Goal: Information Seeking & Learning: Learn about a topic

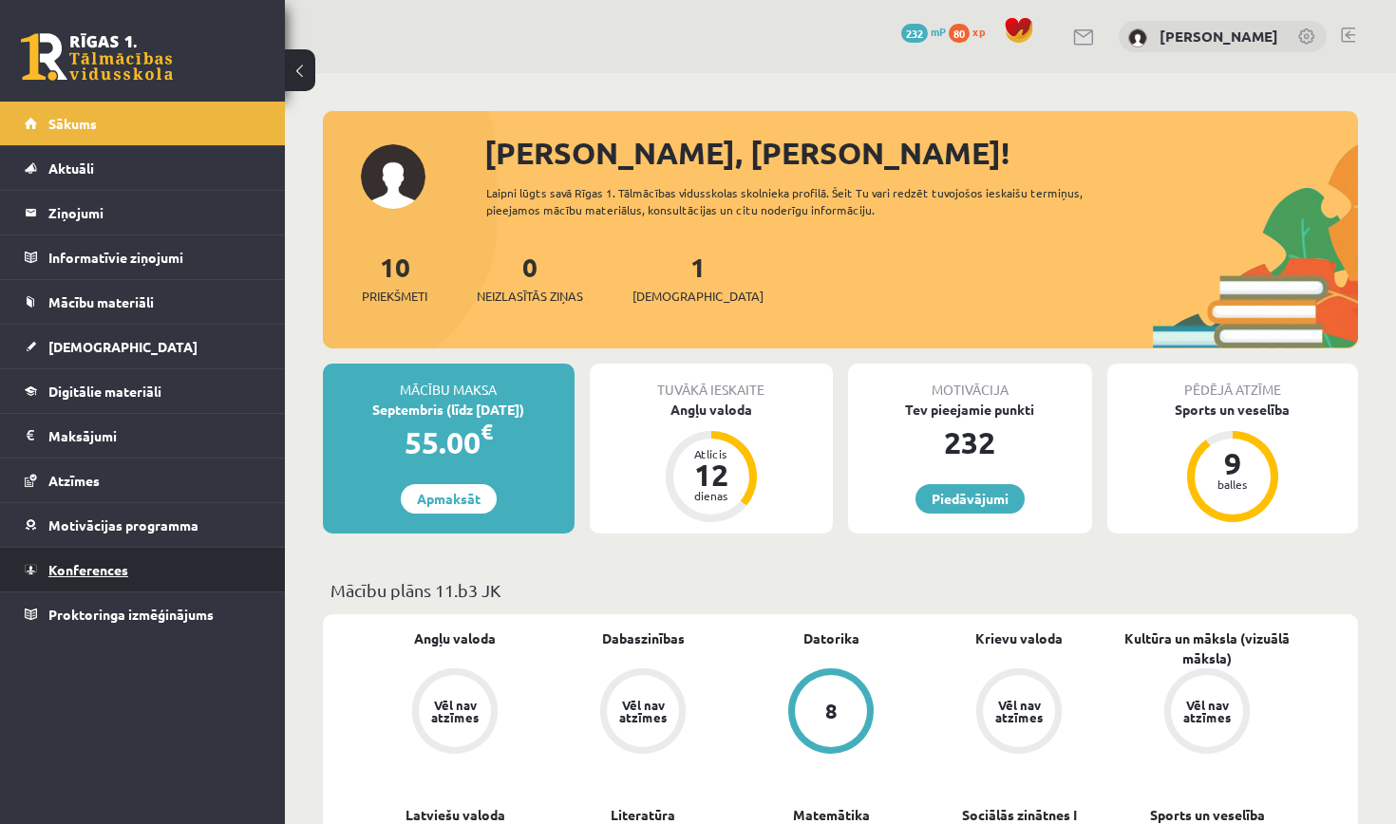
click at [111, 574] on span "Konferences" at bounding box center [88, 569] width 80 height 17
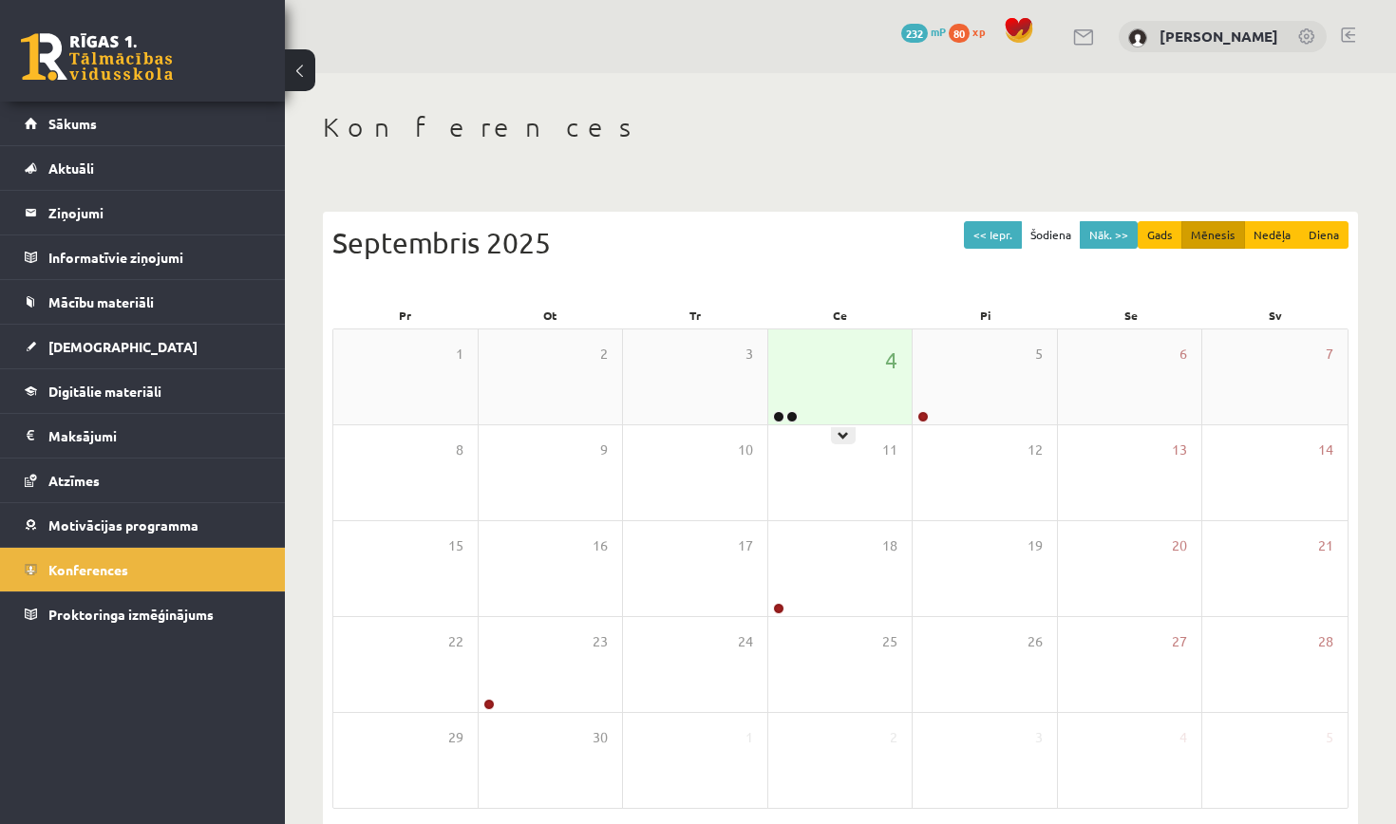
click at [886, 334] on div "4" at bounding box center [840, 376] width 144 height 95
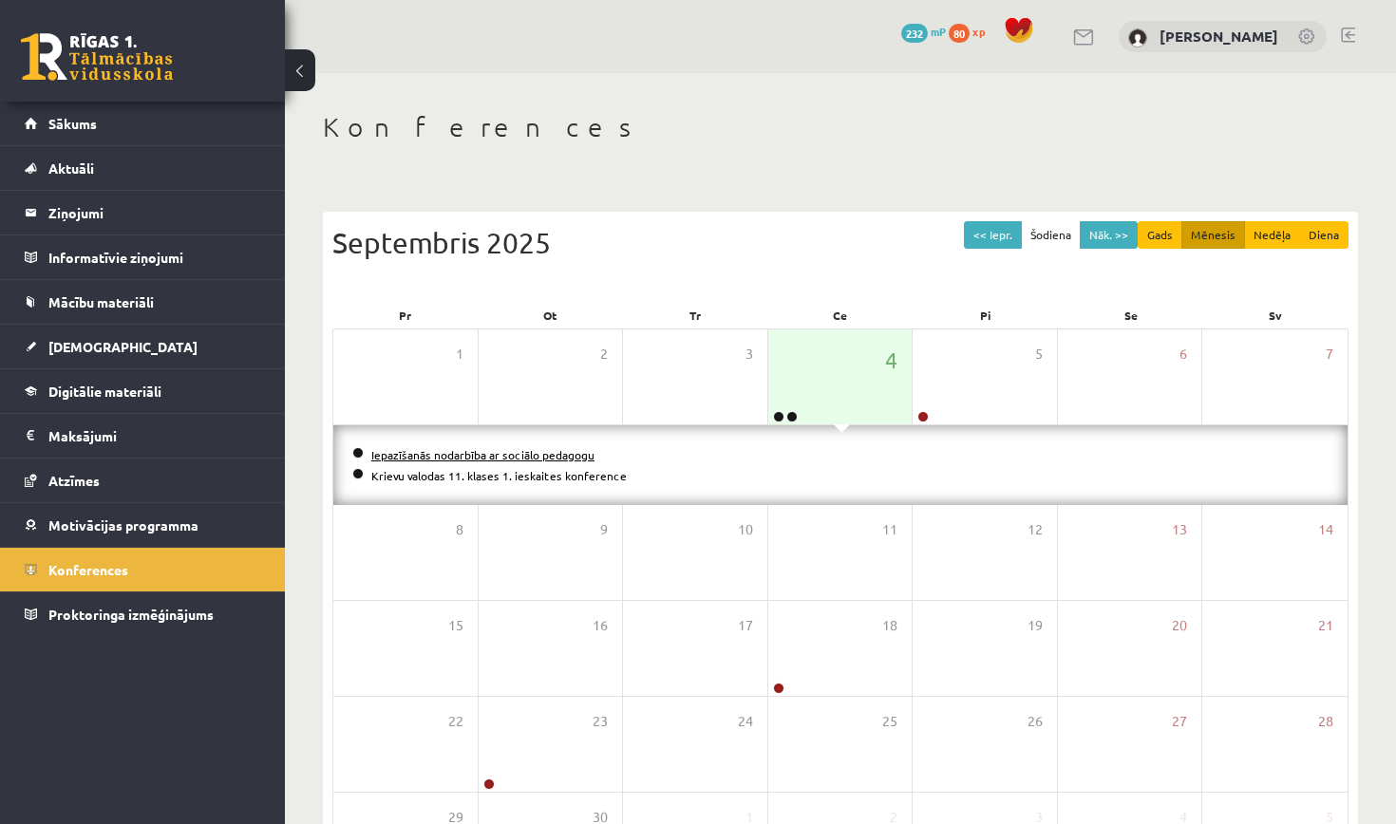
click at [539, 455] on link "Iepazīšanās nodarbība ar sociālo pedagogu" at bounding box center [482, 454] width 223 height 15
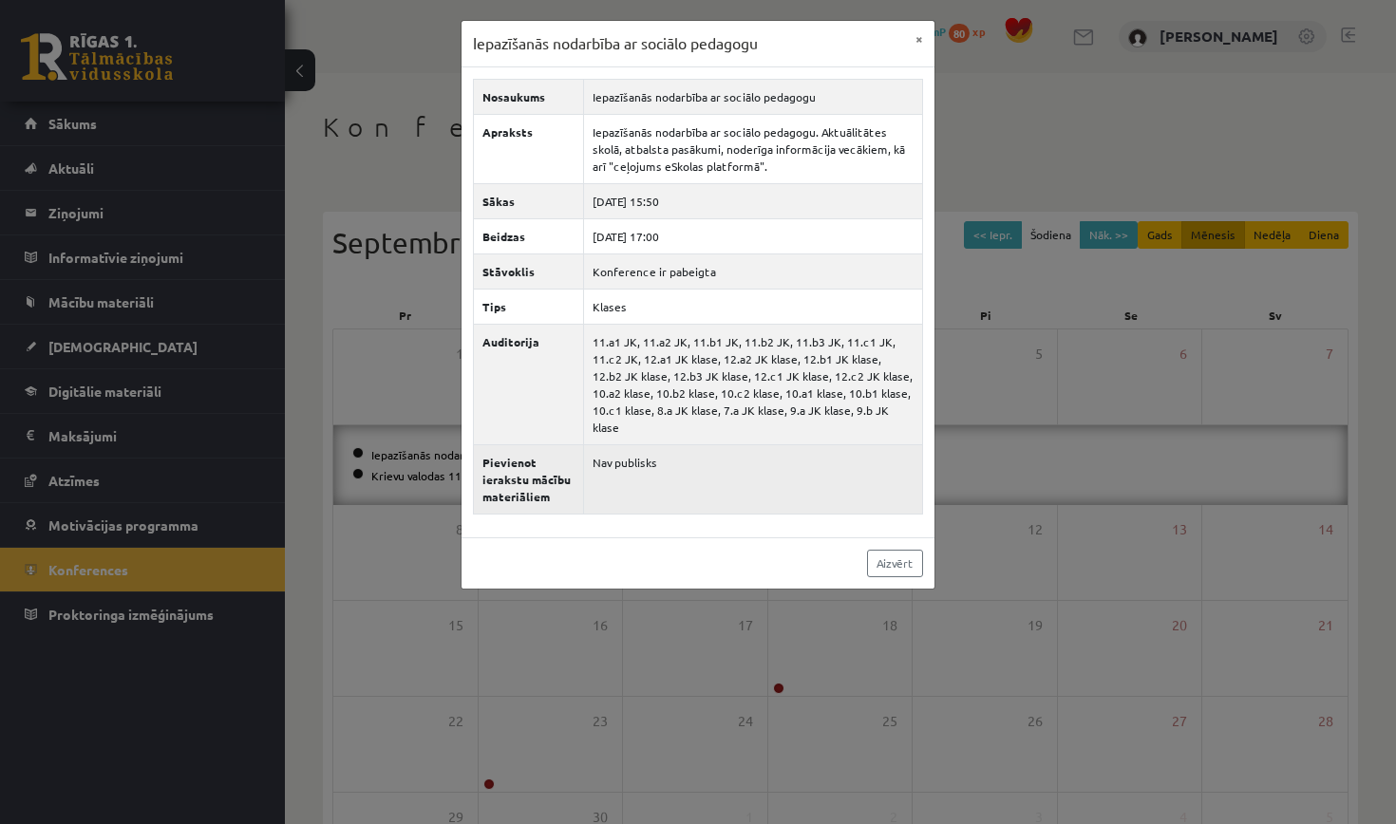
click at [611, 463] on td "Nav publisks" at bounding box center [753, 478] width 339 height 69
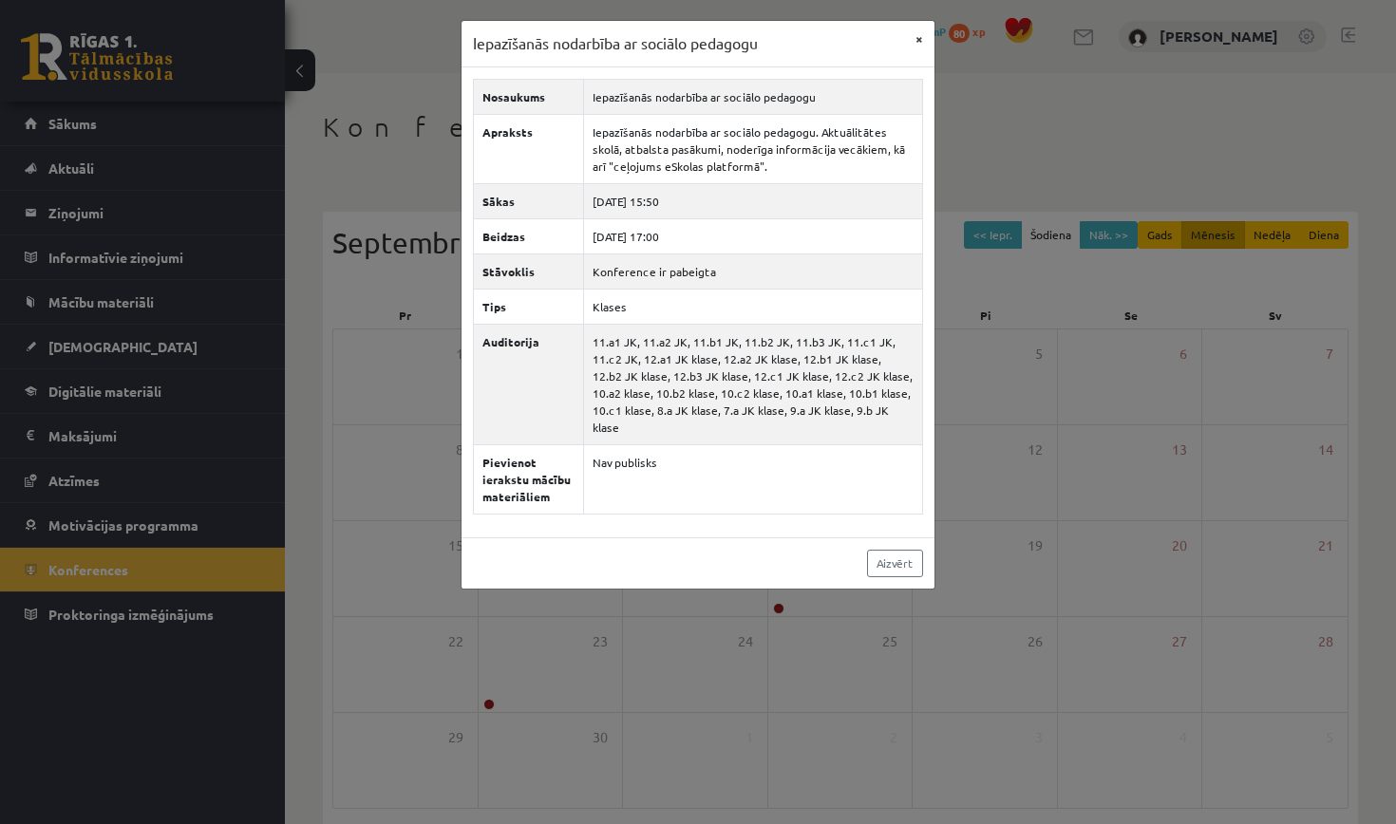
click at [918, 46] on button "×" at bounding box center [919, 39] width 30 height 36
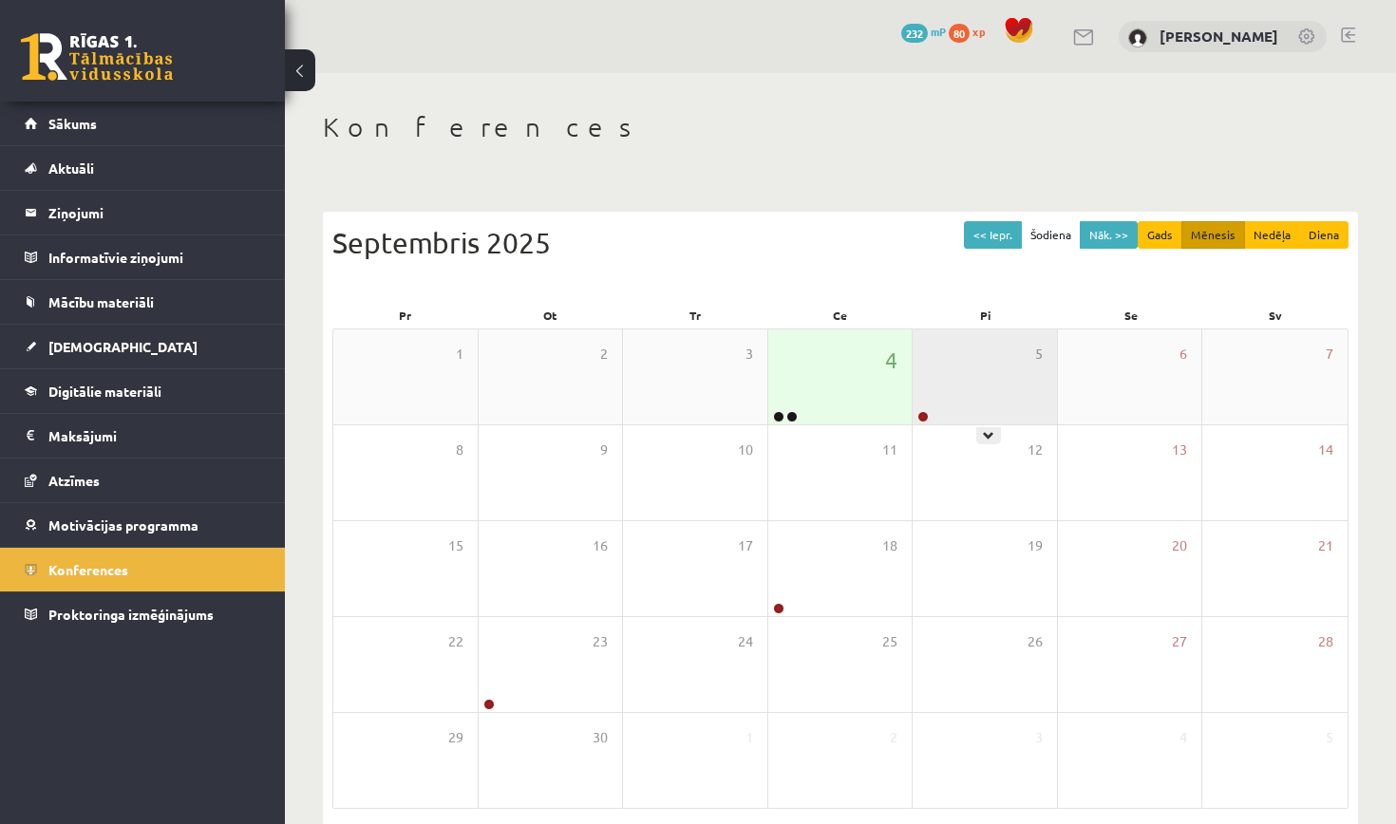
click at [1030, 366] on div "5" at bounding box center [984, 376] width 144 height 95
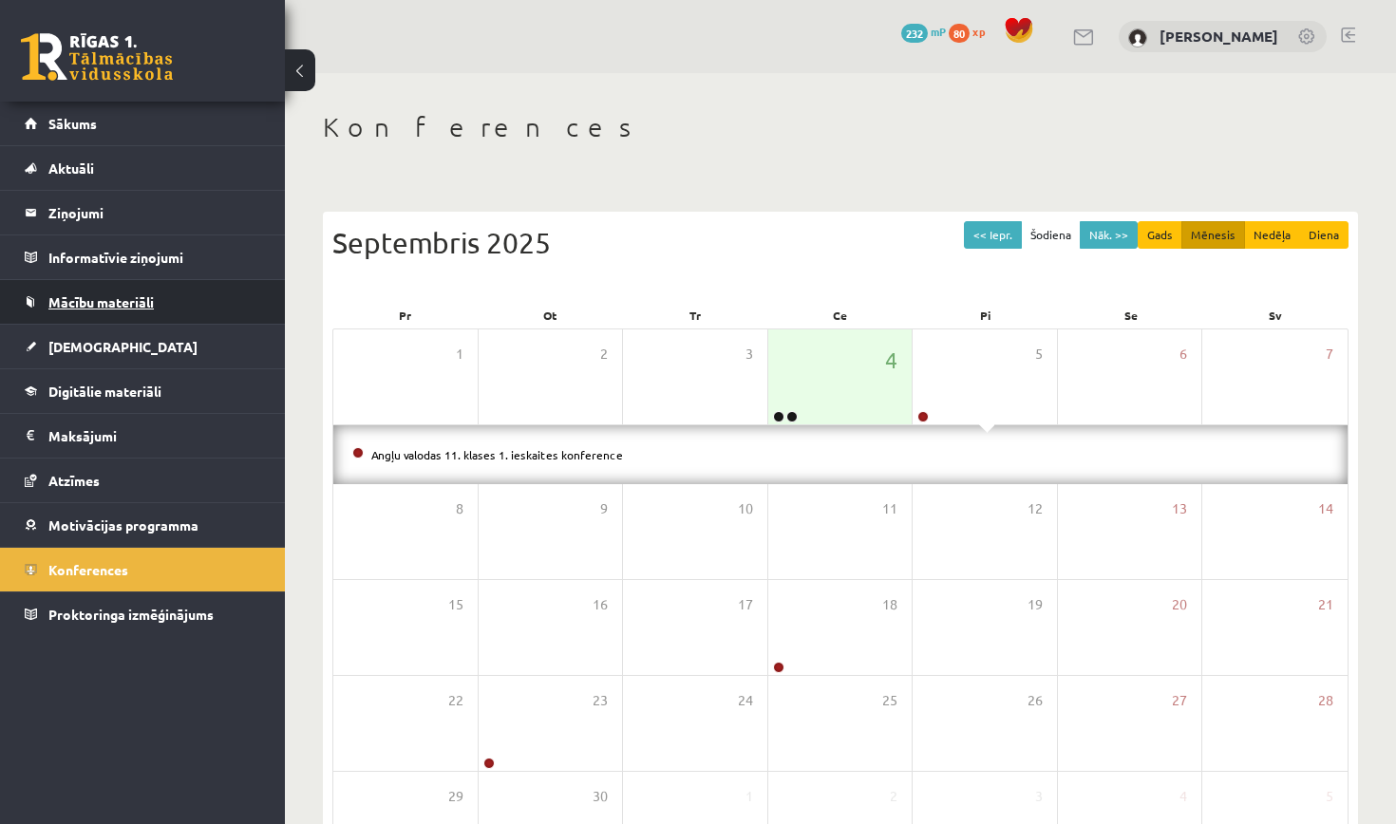
click at [151, 316] on link "Mācību materiāli" at bounding box center [143, 302] width 236 height 44
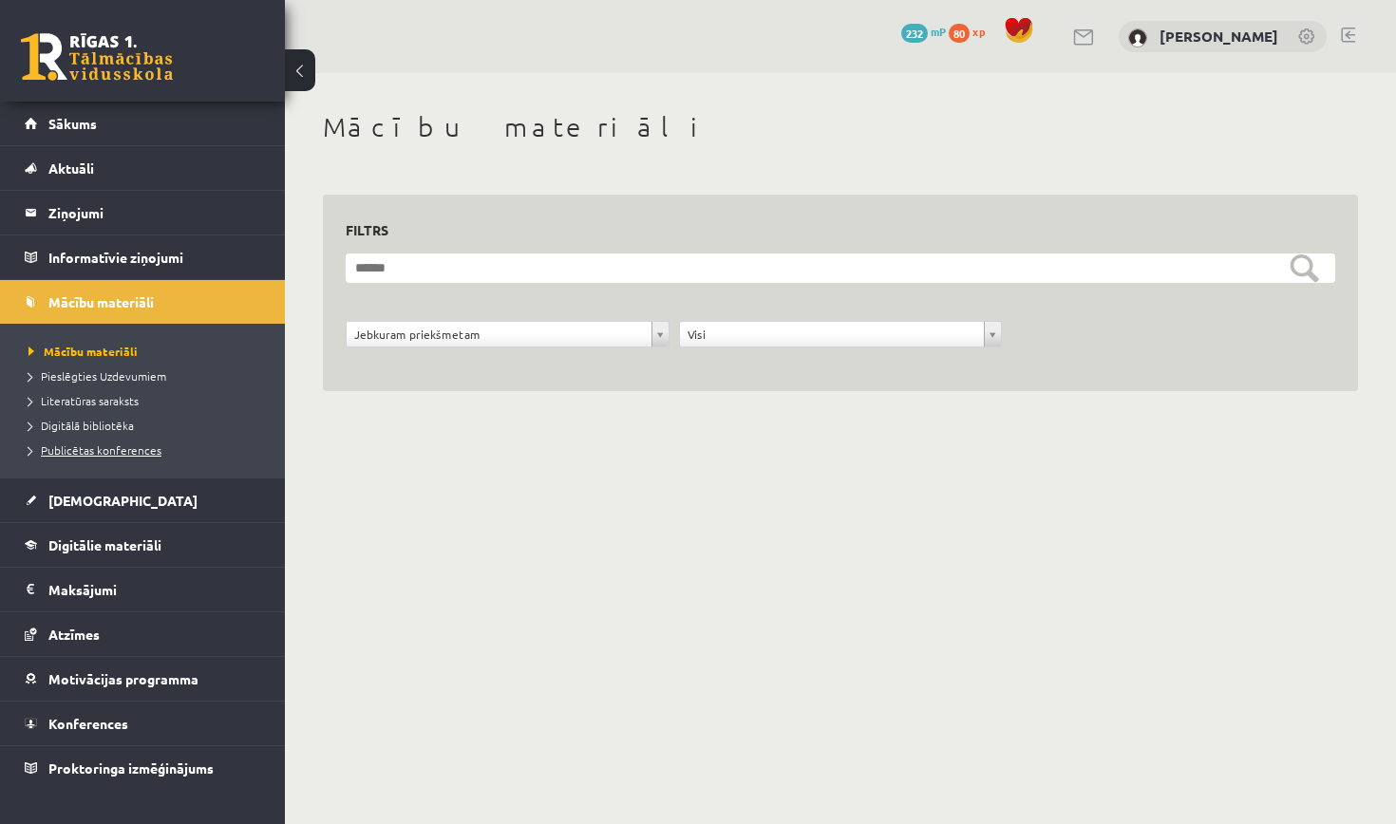
click at [102, 445] on span "Publicētas konferences" at bounding box center [94, 449] width 133 height 15
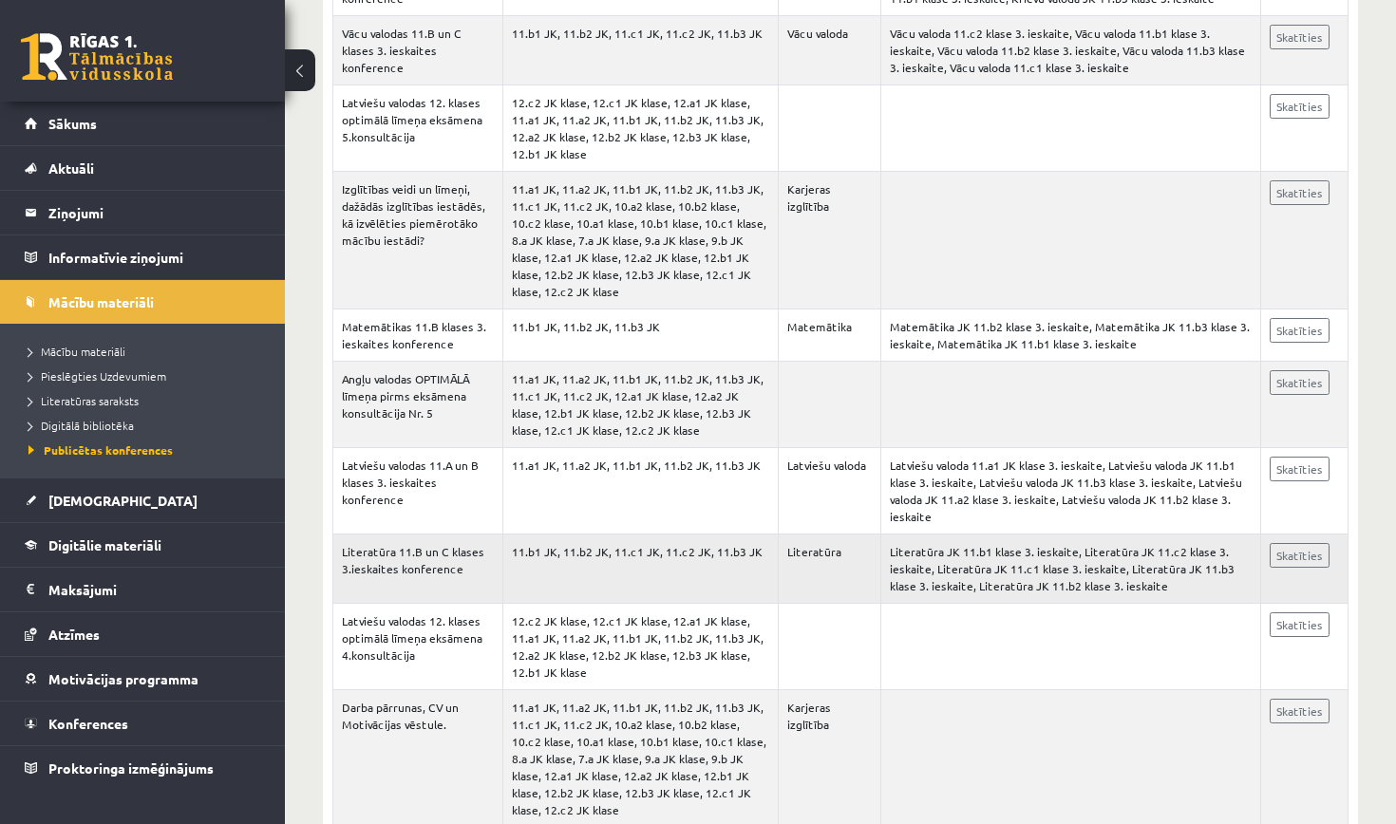
scroll to position [2286, 0]
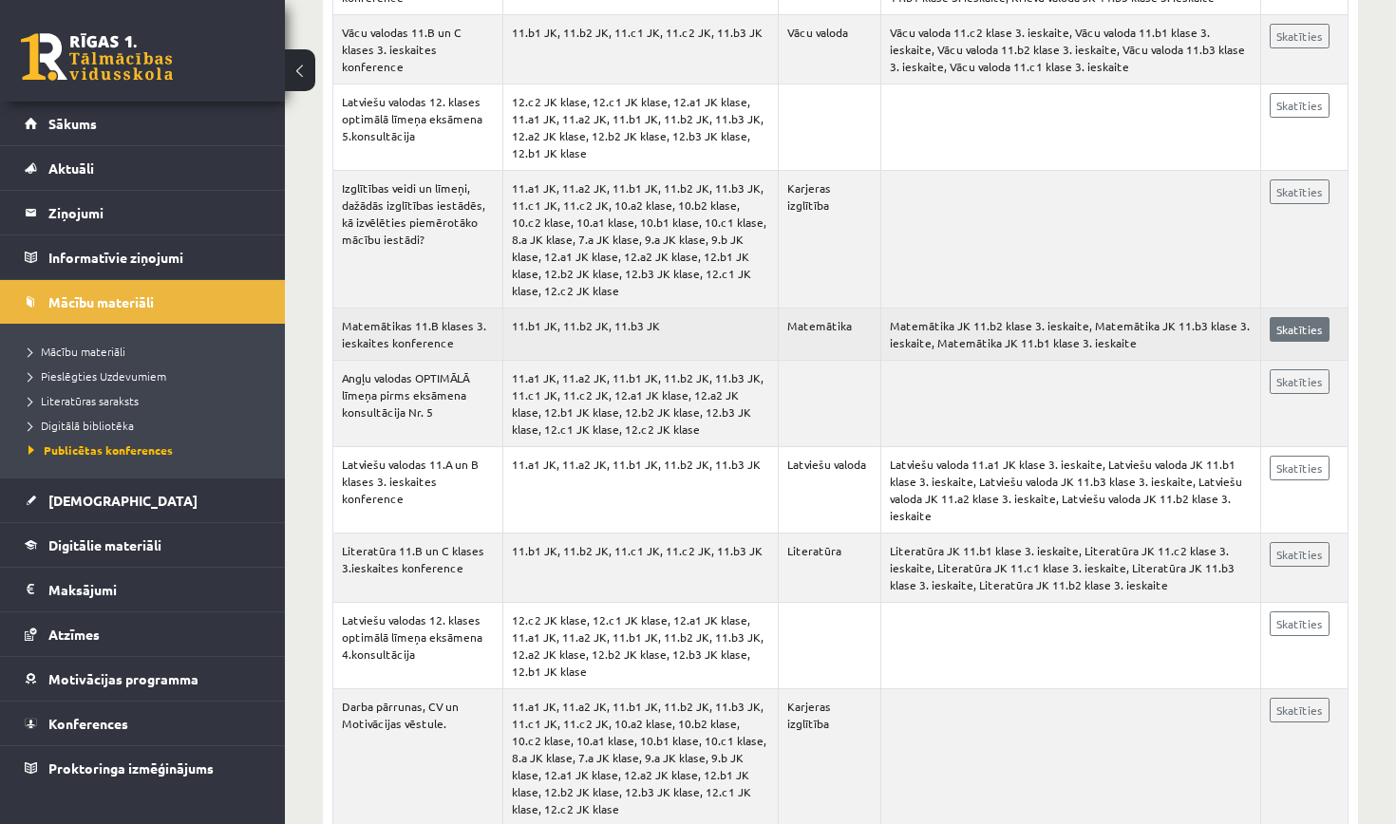
click at [1306, 342] on link "Skatīties" at bounding box center [1299, 329] width 60 height 25
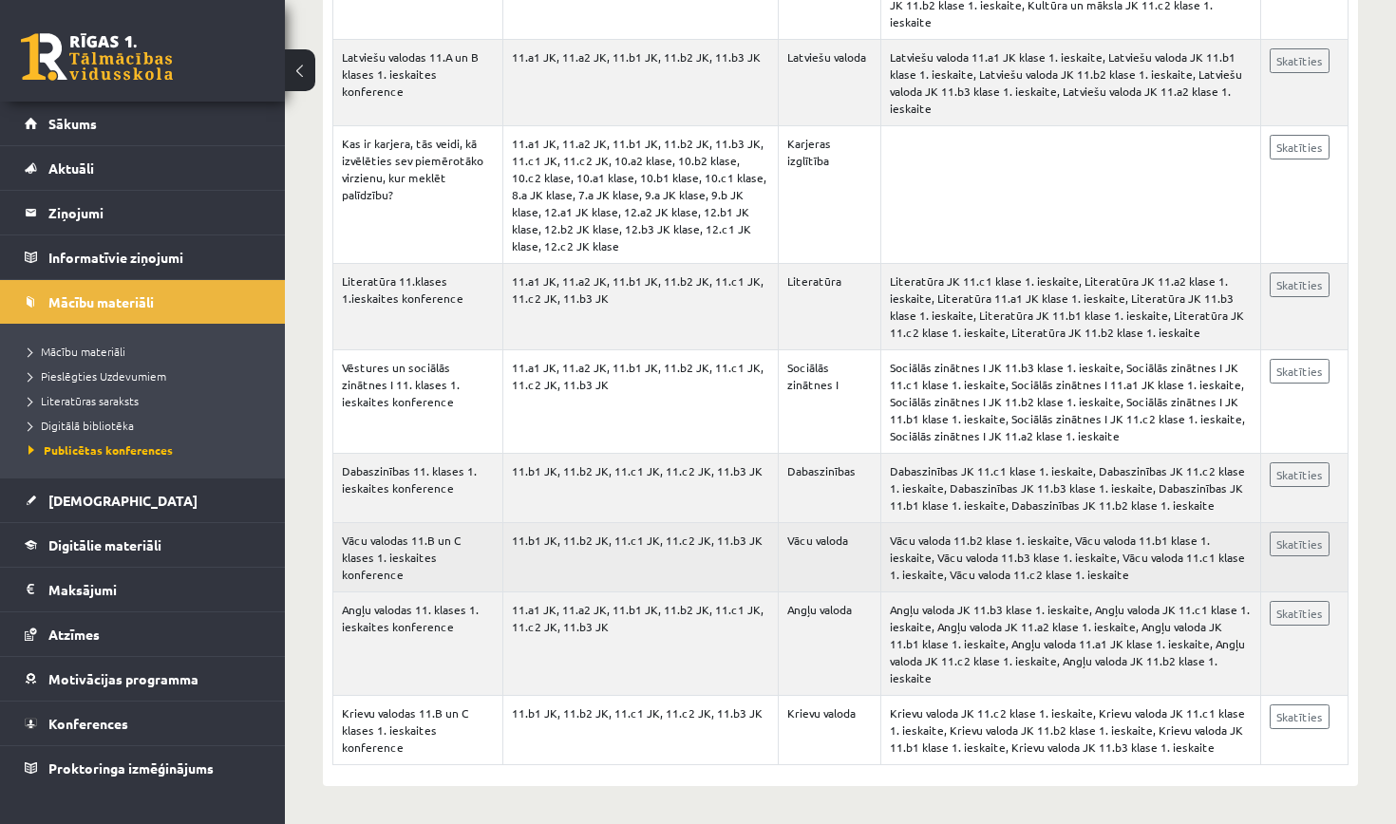
scroll to position [5956, 0]
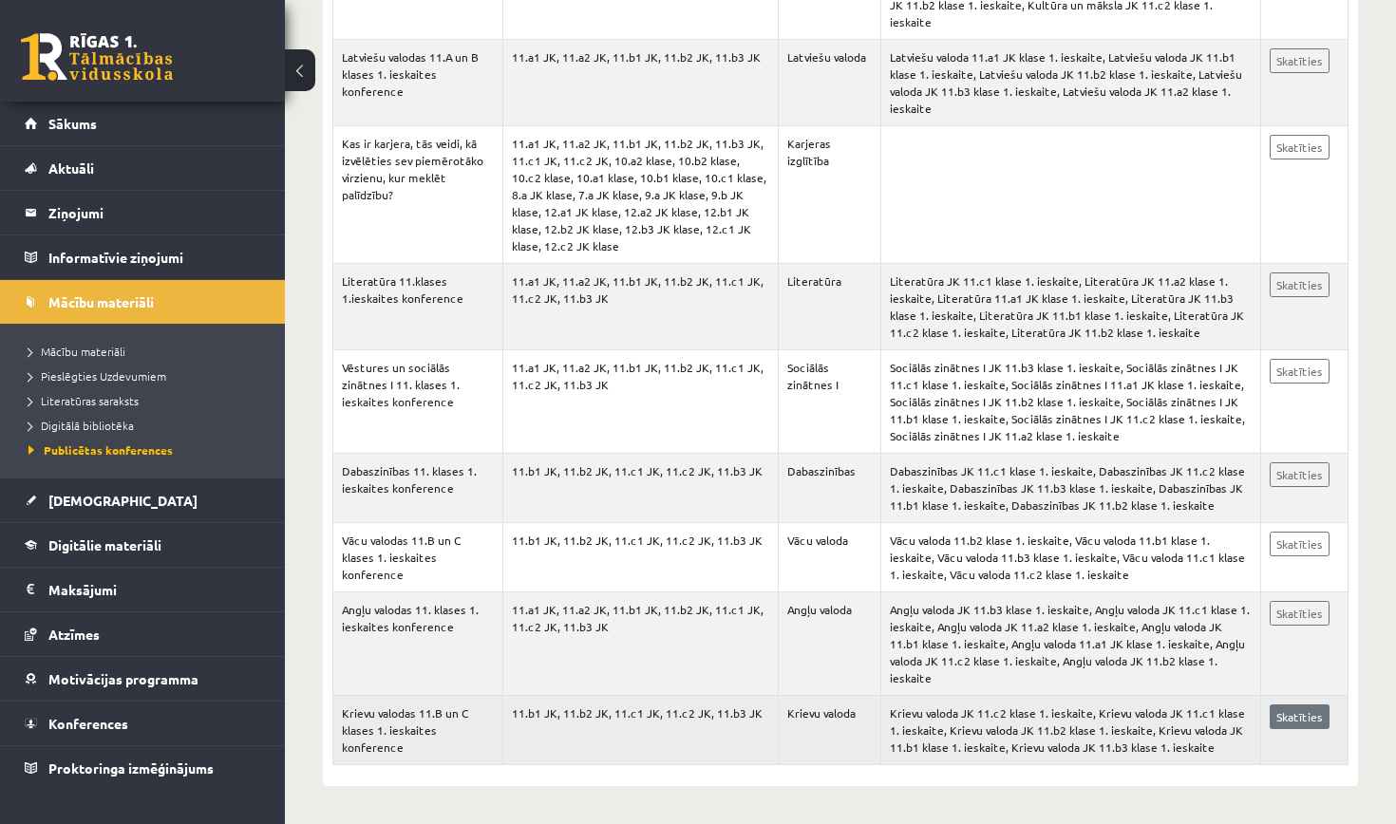
click at [1296, 705] on link "Skatīties" at bounding box center [1299, 717] width 60 height 25
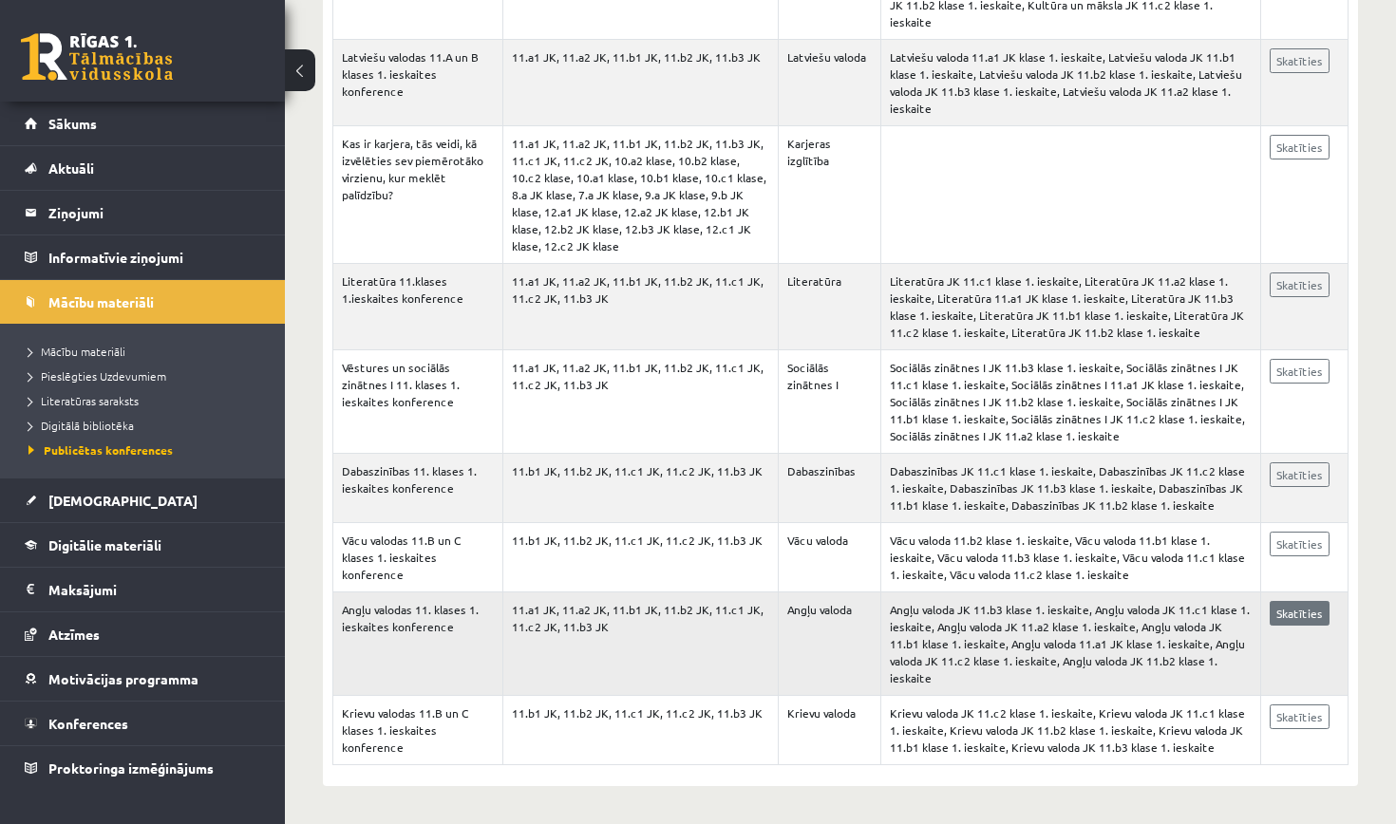
click at [1287, 618] on link "Skatīties" at bounding box center [1299, 613] width 60 height 25
click at [88, 736] on link "Konferences" at bounding box center [143, 724] width 236 height 44
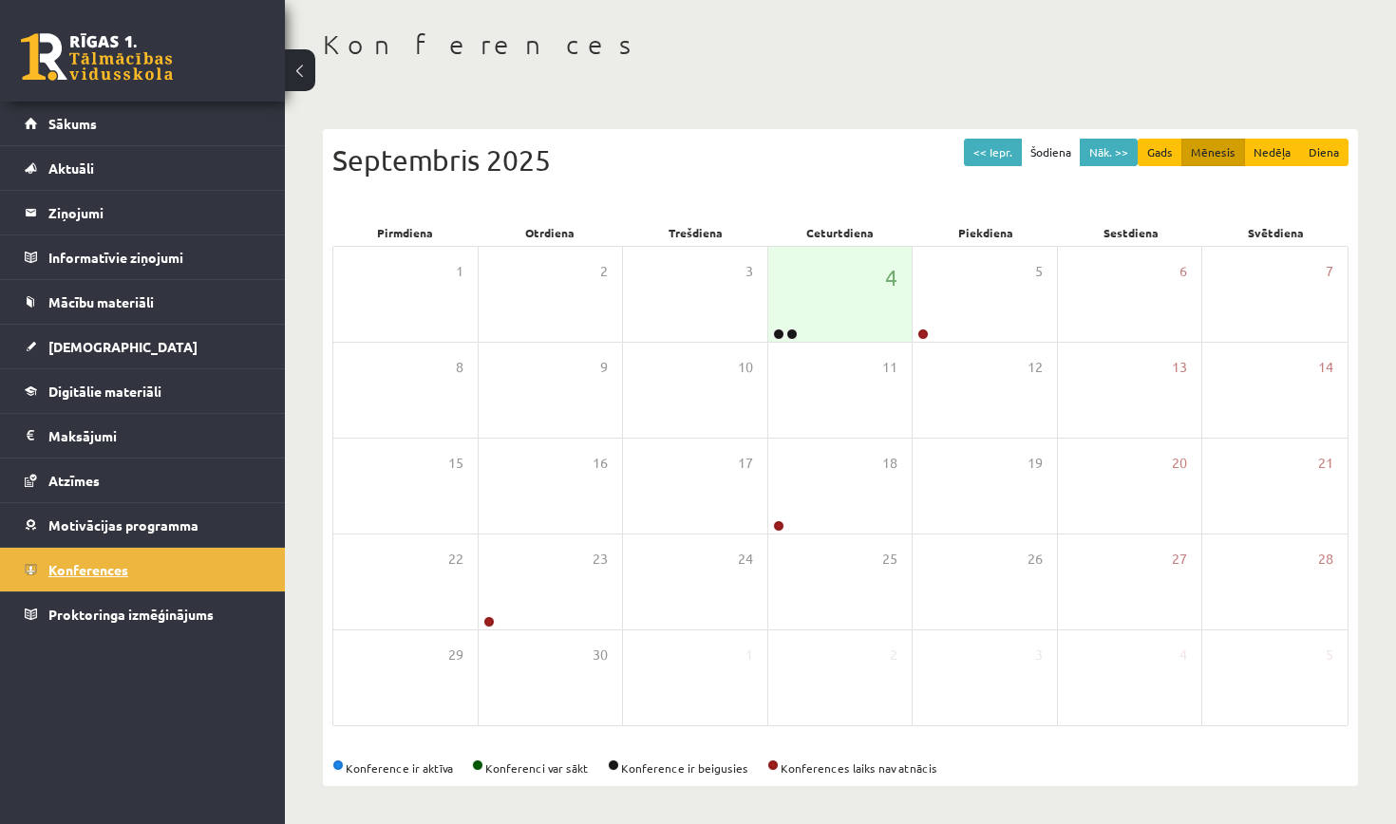
scroll to position [83, 0]
click at [965, 303] on div "5" at bounding box center [984, 294] width 144 height 95
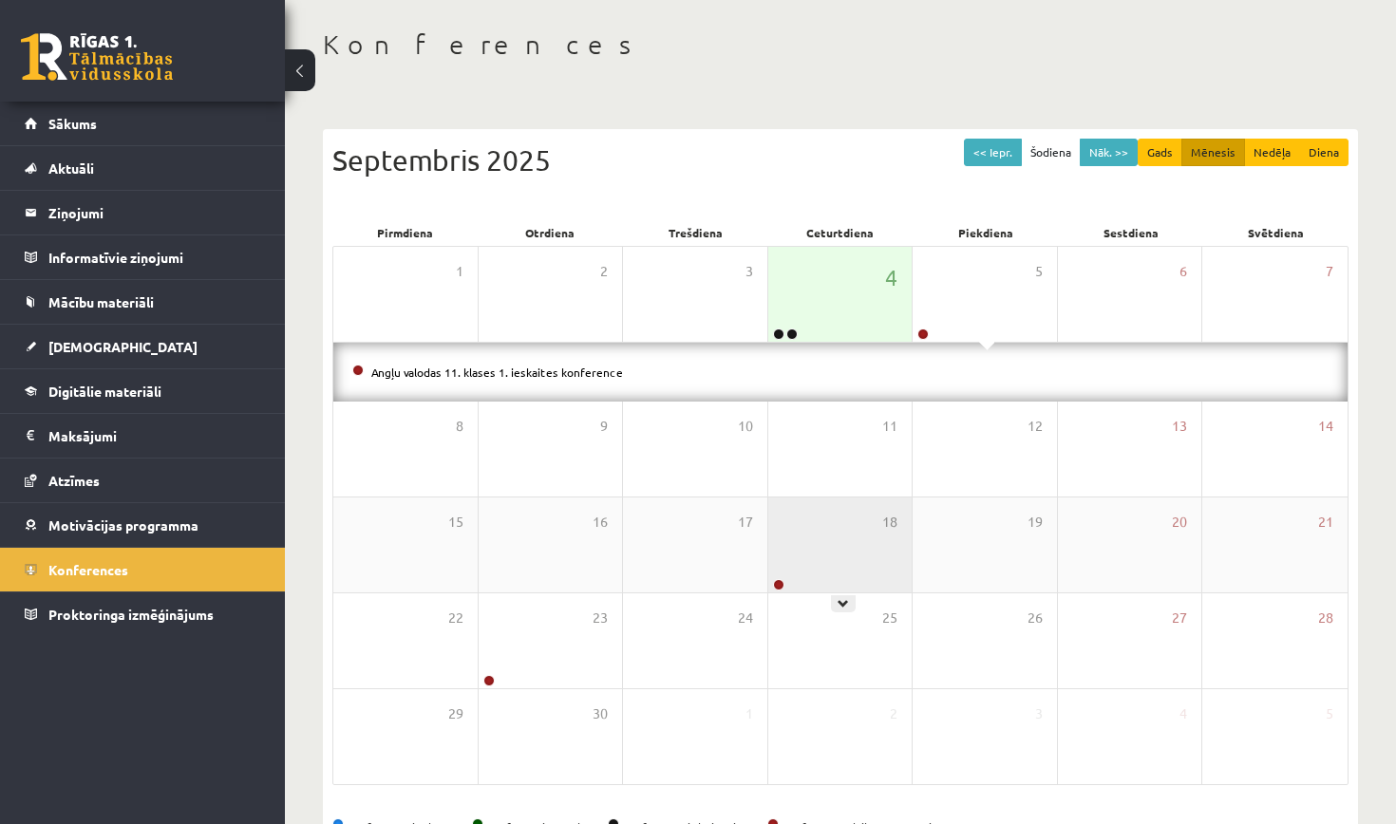
click at [835, 552] on div "18" at bounding box center [840, 545] width 144 height 95
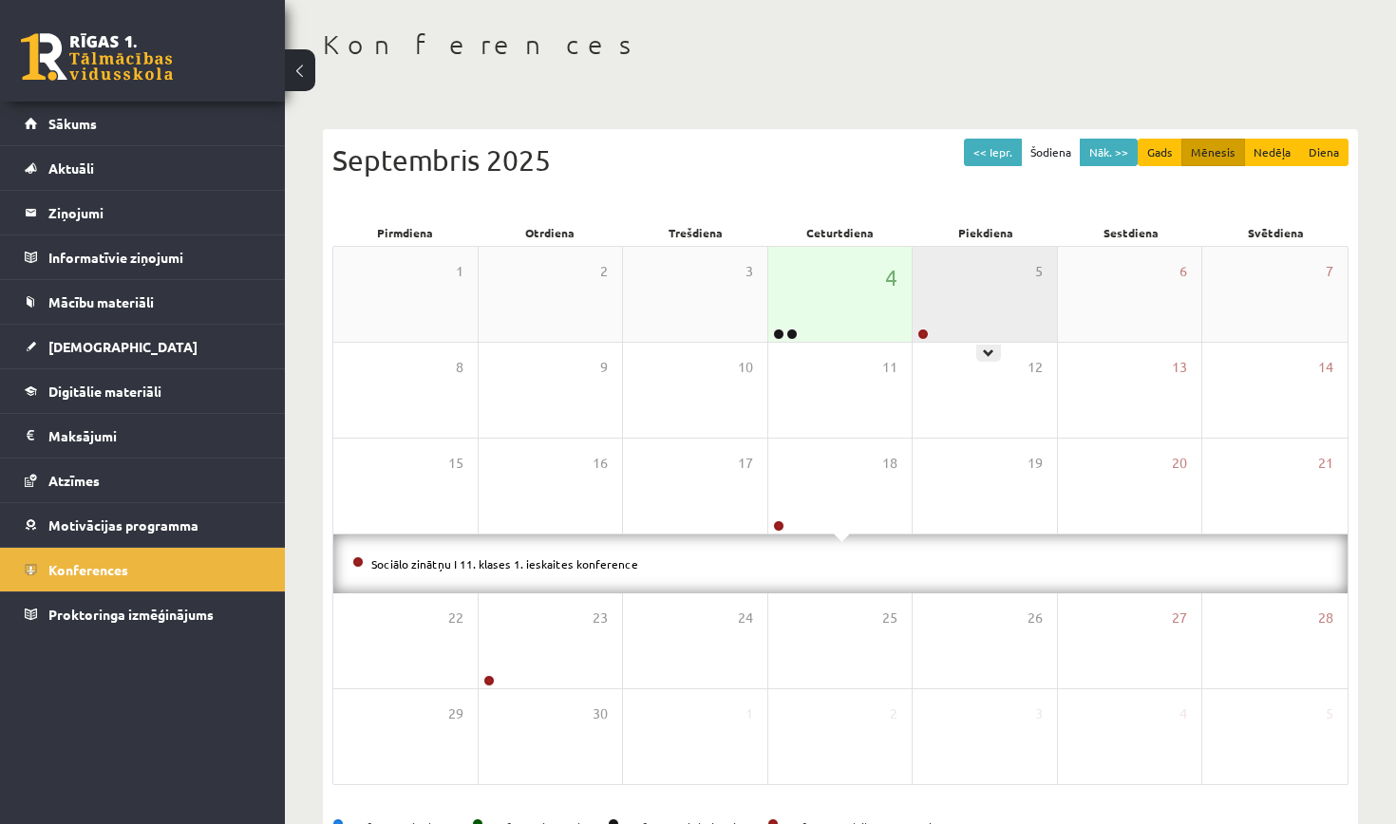
click at [978, 319] on div "5" at bounding box center [984, 294] width 144 height 95
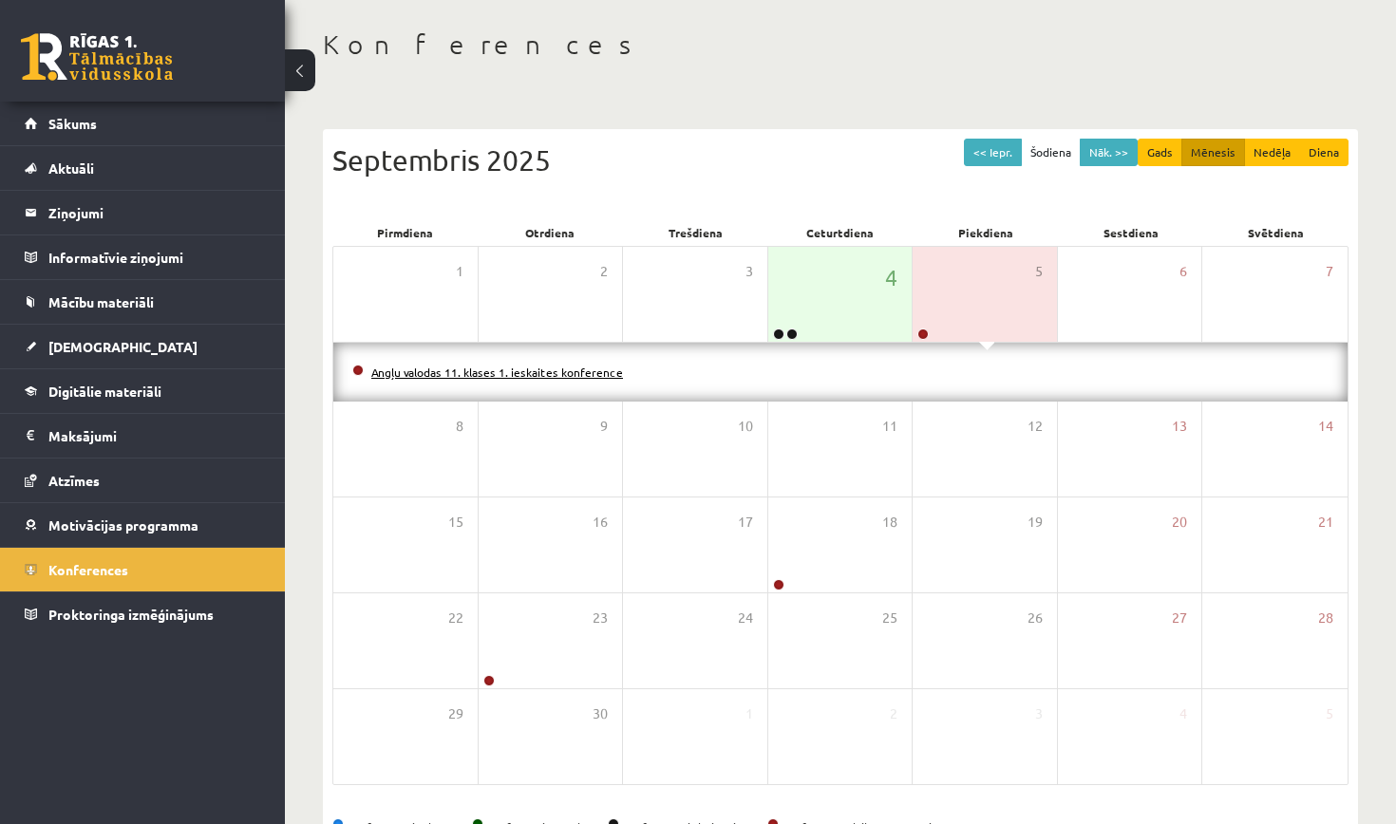
click at [544, 371] on link "Angļu valodas 11. klases 1. ieskaites konference" at bounding box center [497, 372] width 252 height 15
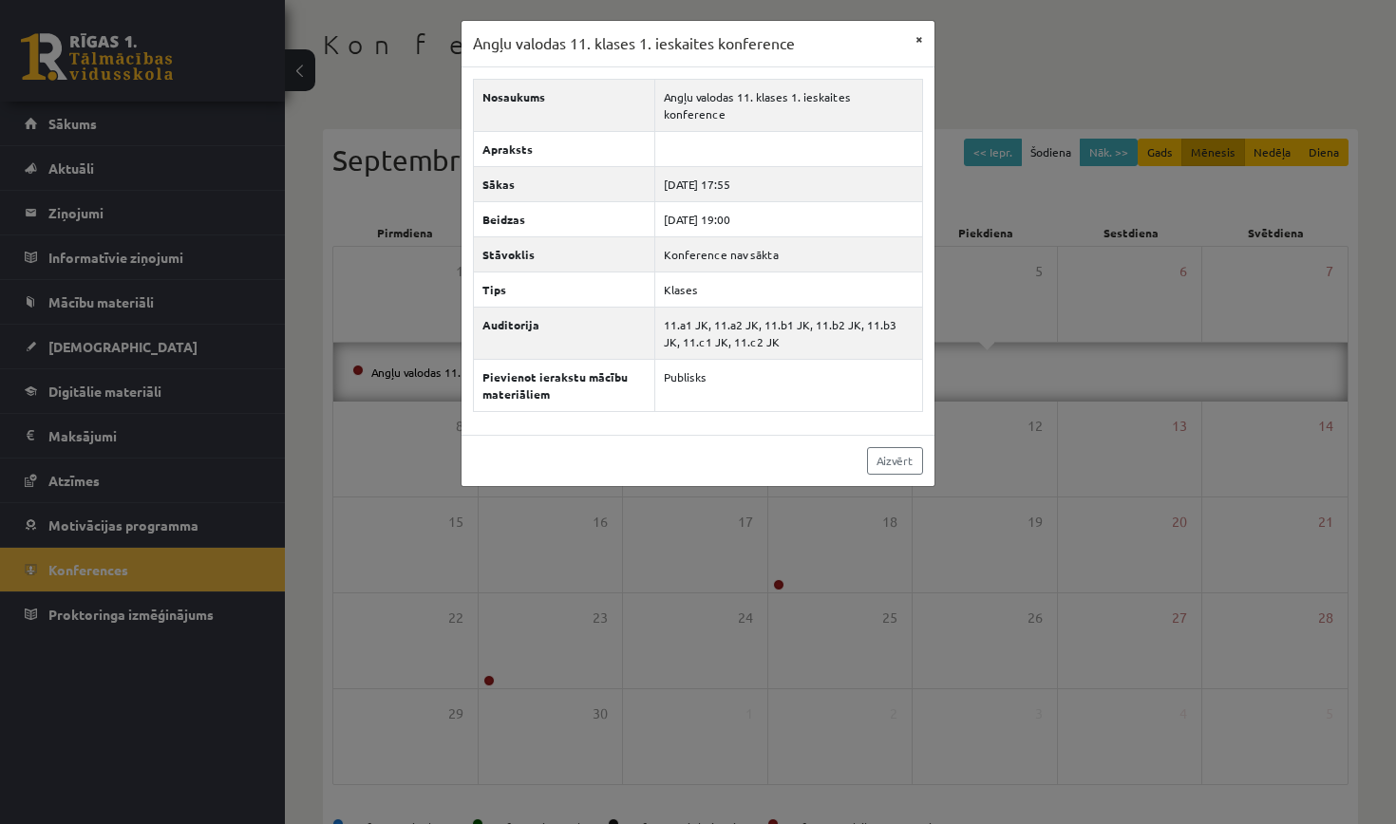
click at [919, 38] on button "×" at bounding box center [919, 39] width 30 height 36
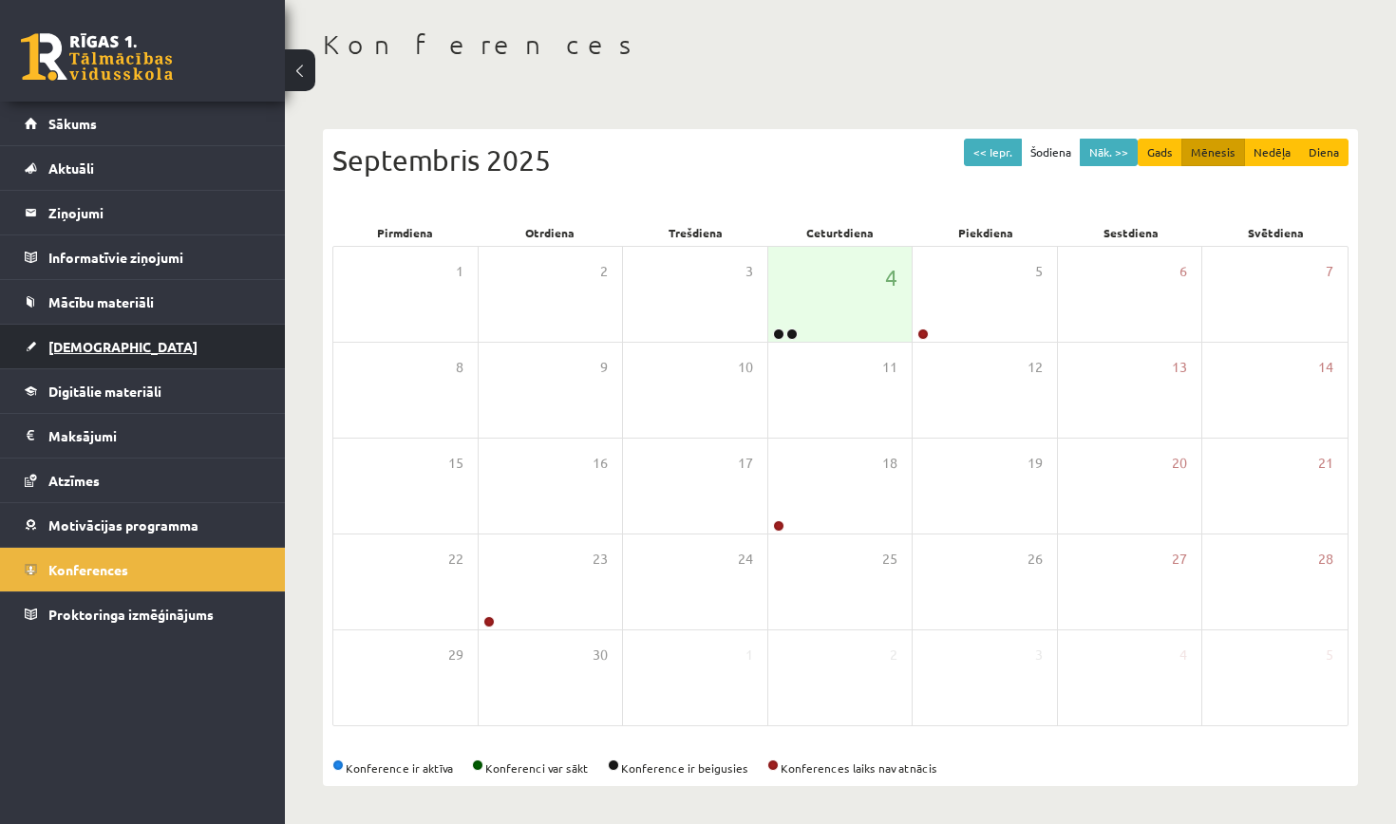
click at [115, 334] on link "[DEMOGRAPHIC_DATA]" at bounding box center [143, 347] width 236 height 44
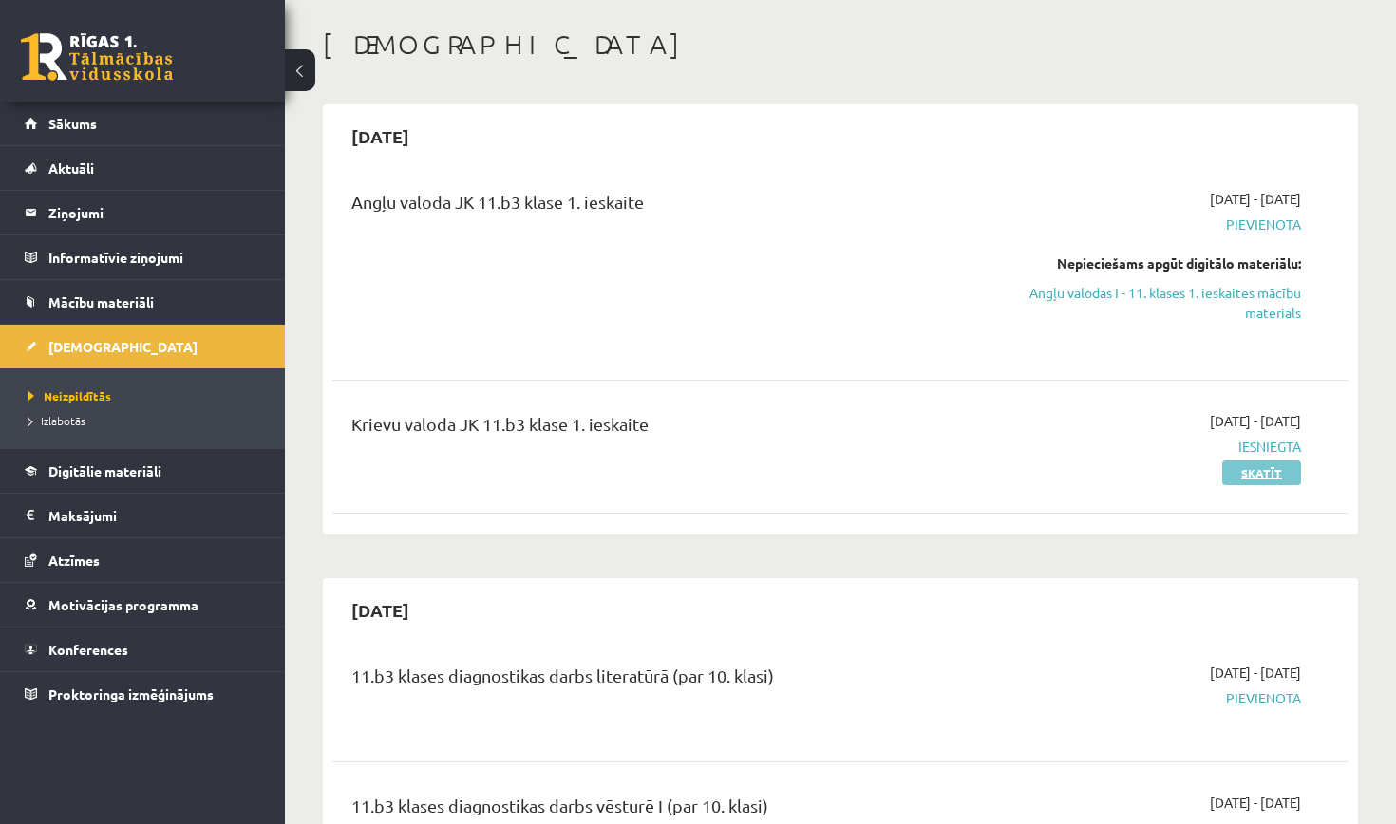
click at [1279, 471] on link "Skatīt" at bounding box center [1261, 472] width 79 height 25
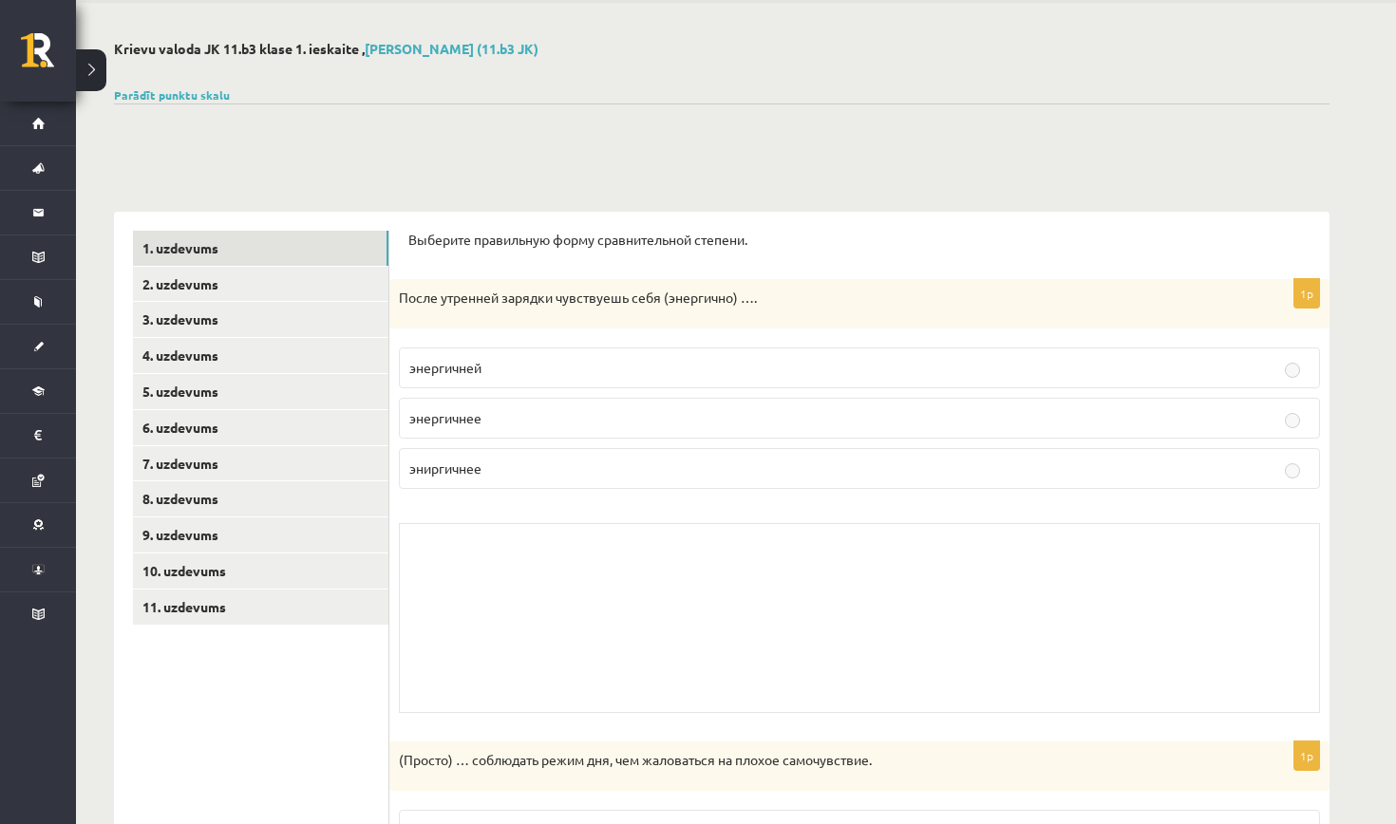
scroll to position [66, 0]
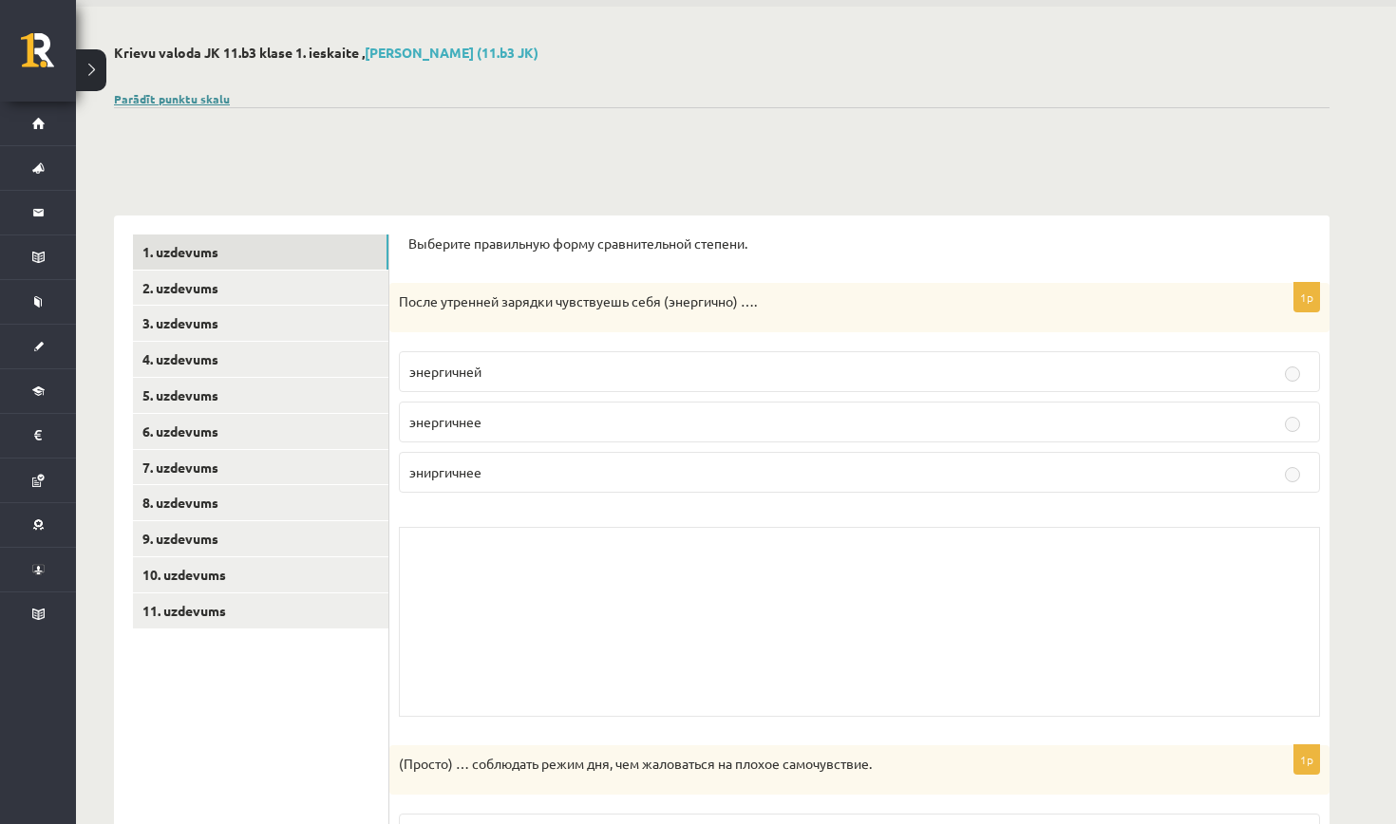
click at [164, 102] on link "Parādīt punktu skalu" at bounding box center [172, 98] width 116 height 15
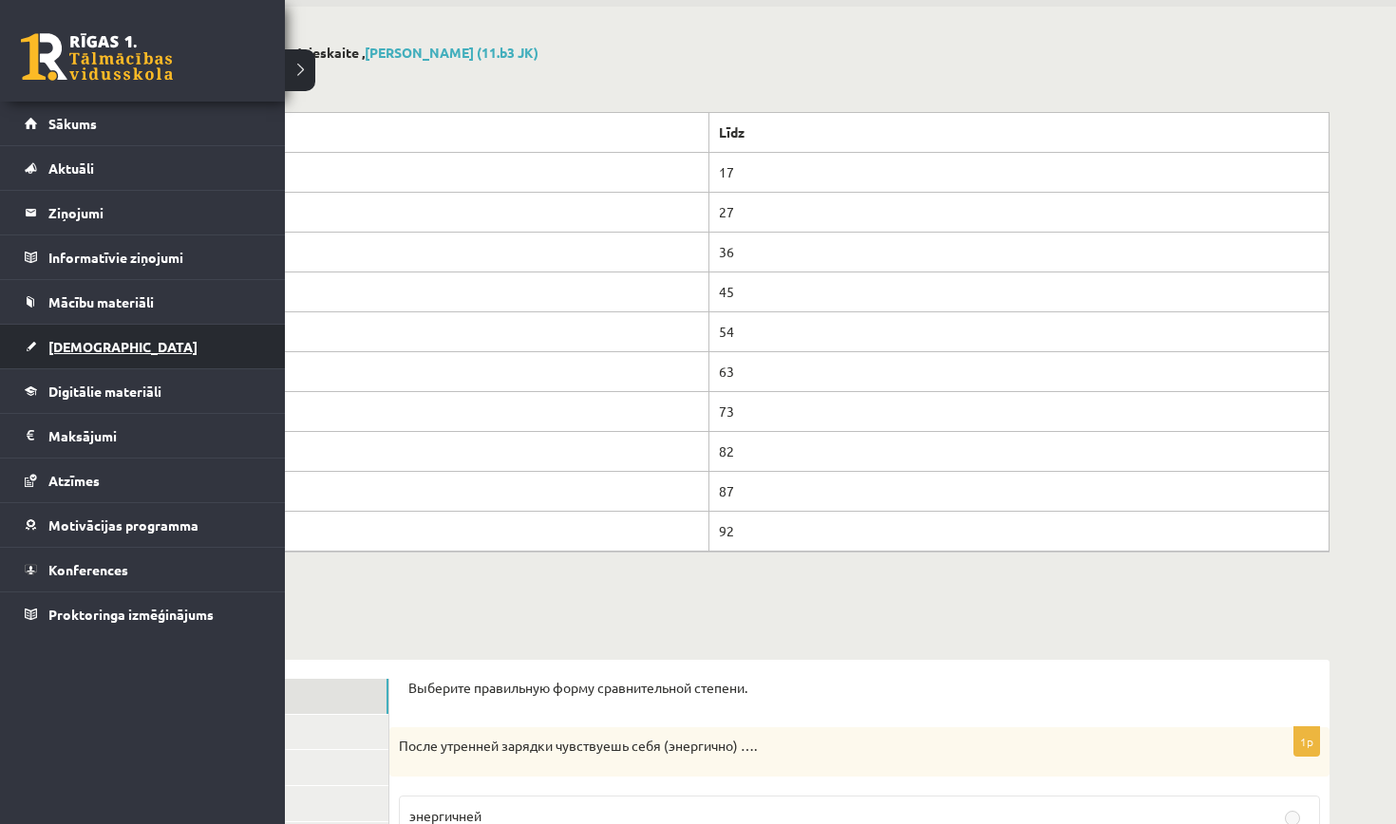
click at [89, 348] on span "[DEMOGRAPHIC_DATA]" at bounding box center [122, 346] width 149 height 17
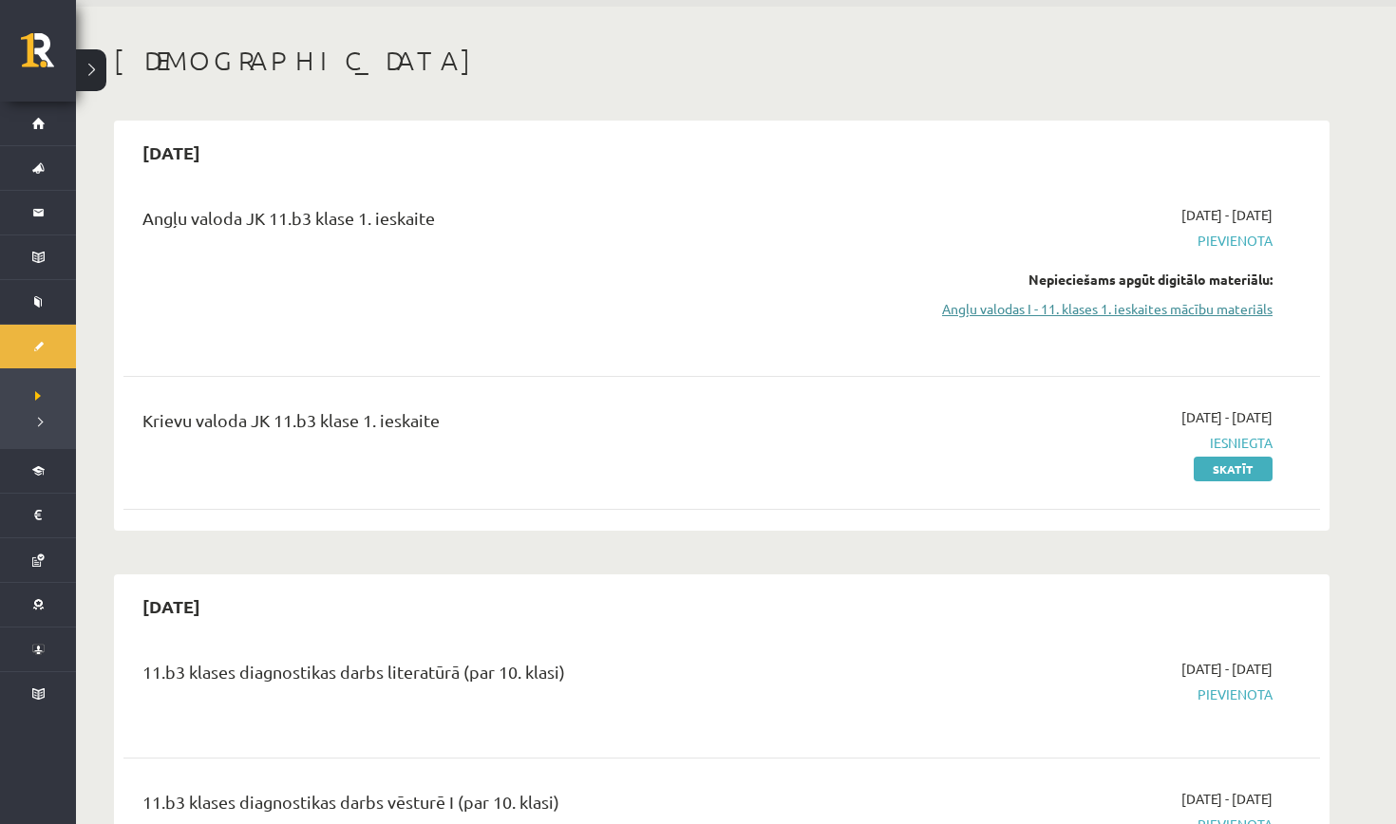
click at [1059, 305] on link "Angļu valodas I - 11. klases 1. ieskaites mācību materiāls" at bounding box center [1093, 309] width 358 height 20
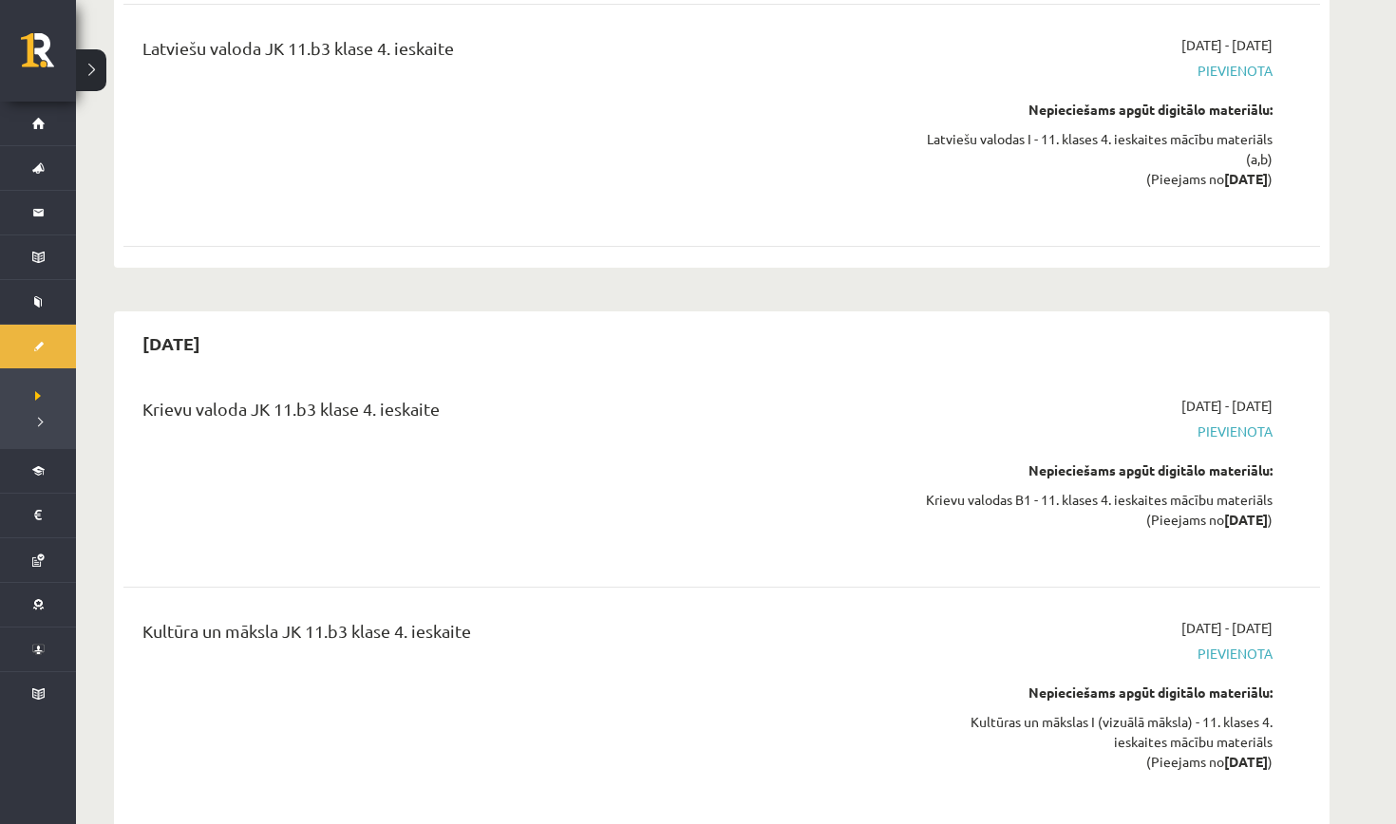
scroll to position [11829, 0]
